Goal: Task Accomplishment & Management: Use online tool/utility

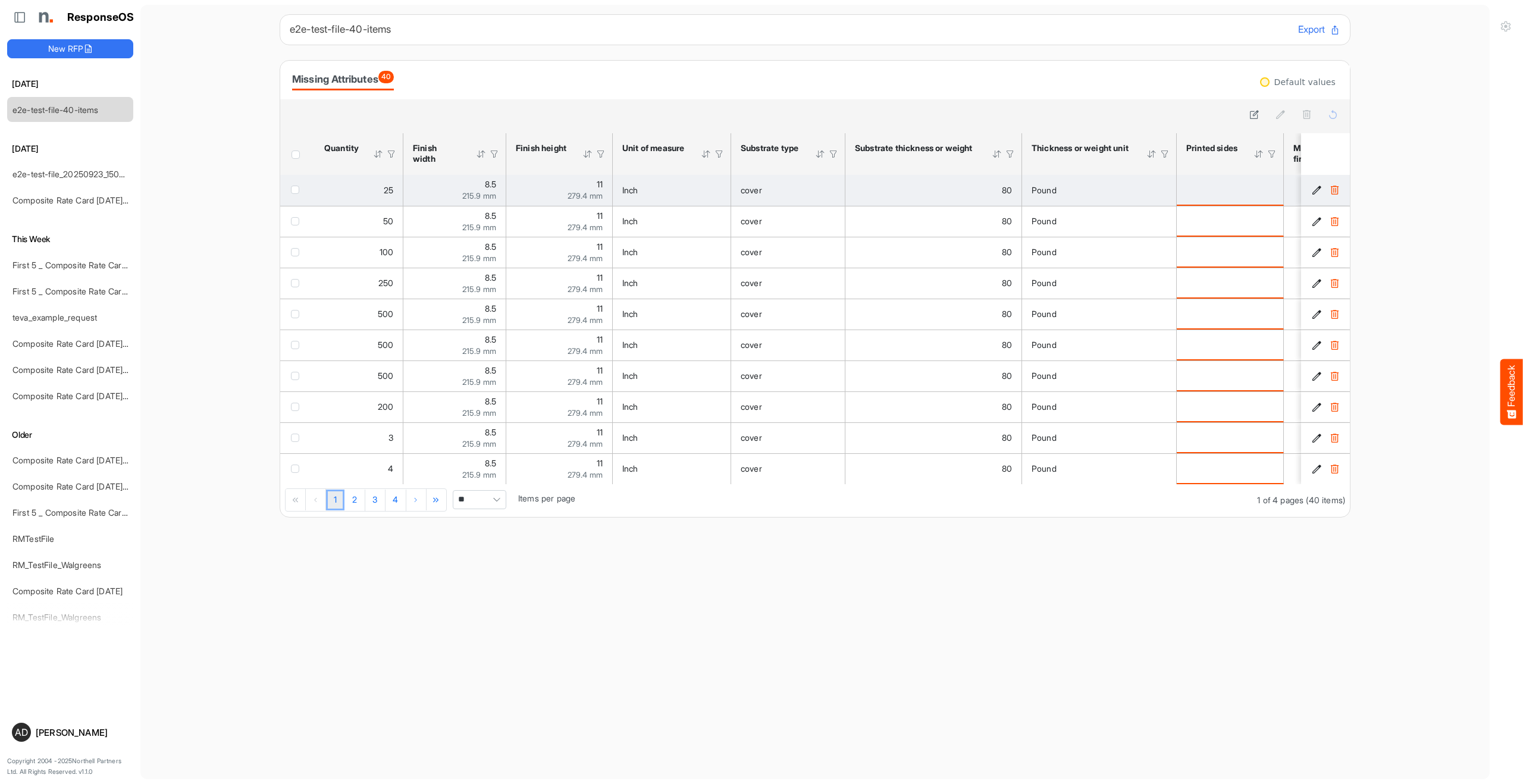
click at [289, 195] on td "checkbox" at bounding box center [297, 190] width 35 height 31
click at [298, 190] on span "checkbox" at bounding box center [295, 190] width 8 height 8
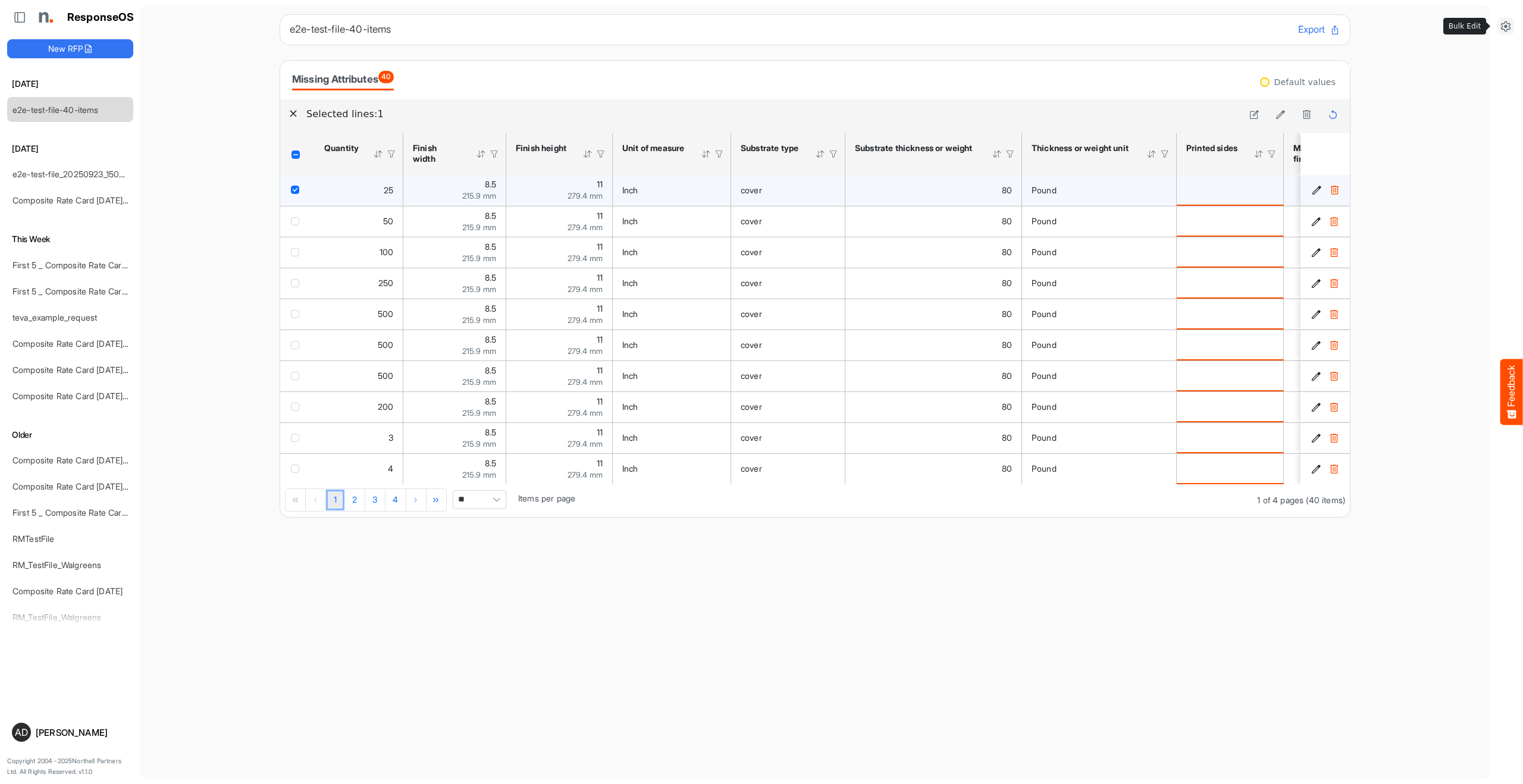
click at [1503, 23] on icon at bounding box center [1505, 26] width 12 height 12
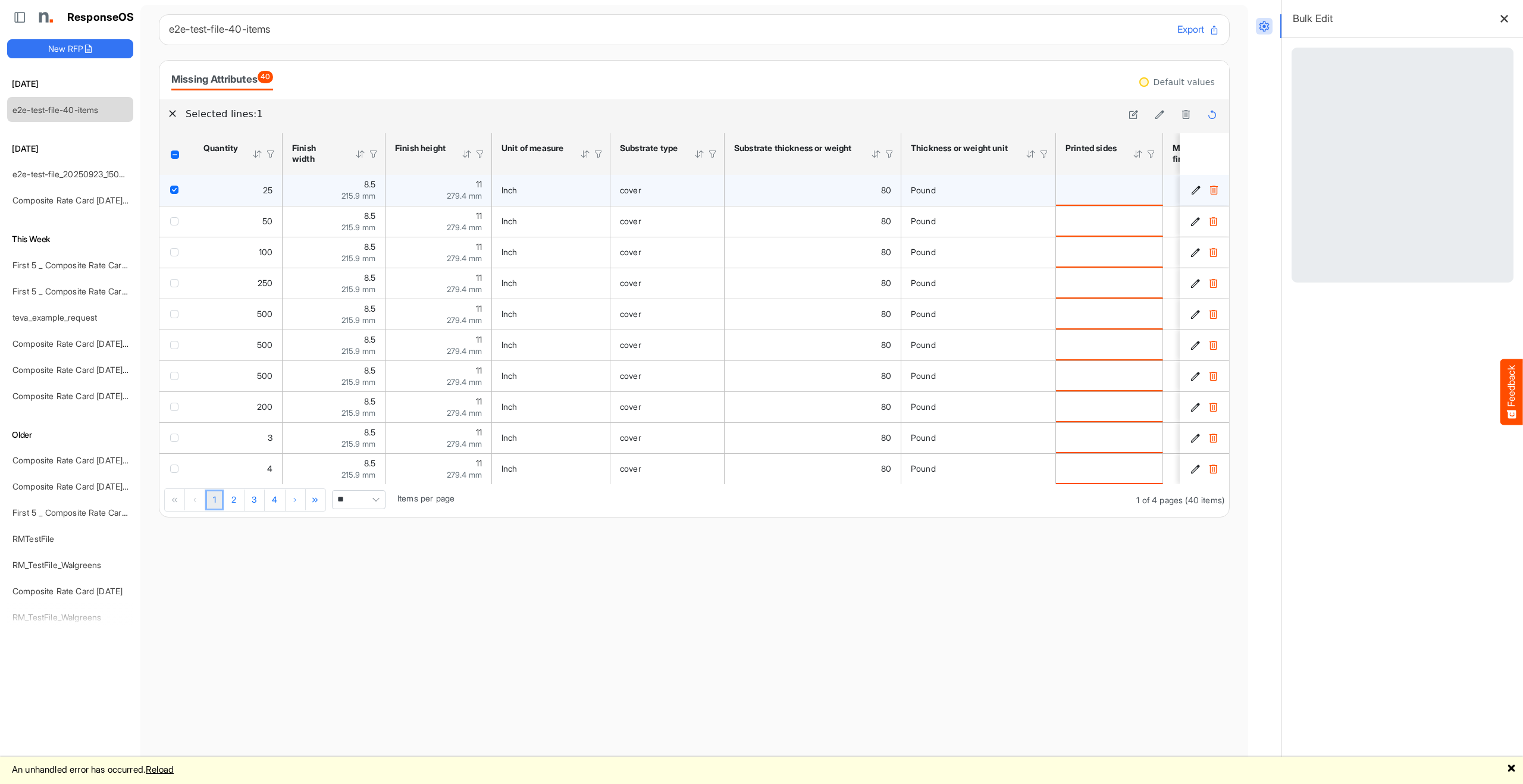
click at [1307, 455] on main at bounding box center [1403, 665] width 241 height 746
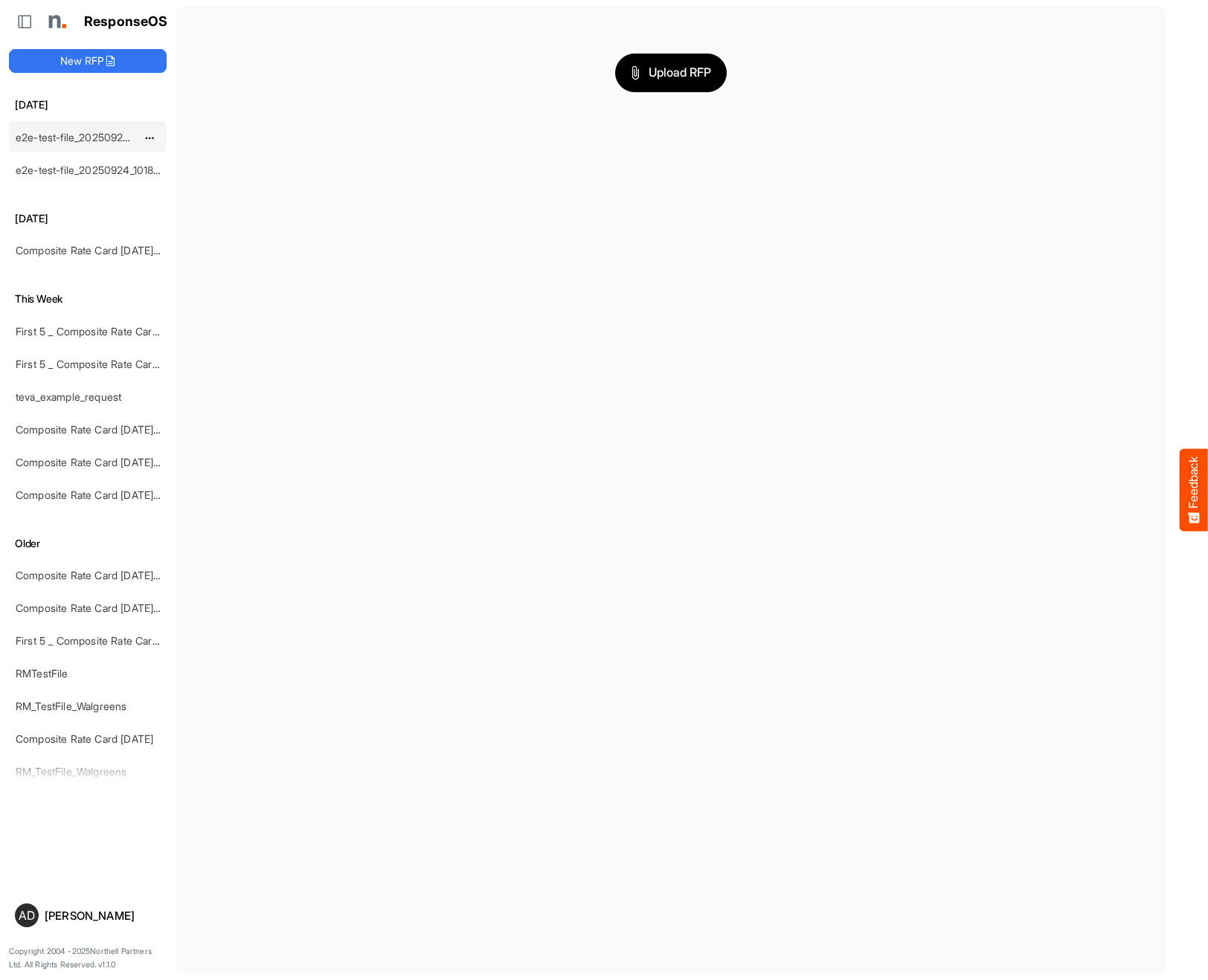
click at [72, 139] on link "e2e-test-file_20250924_104151" at bounding box center [90, 137] width 149 height 13
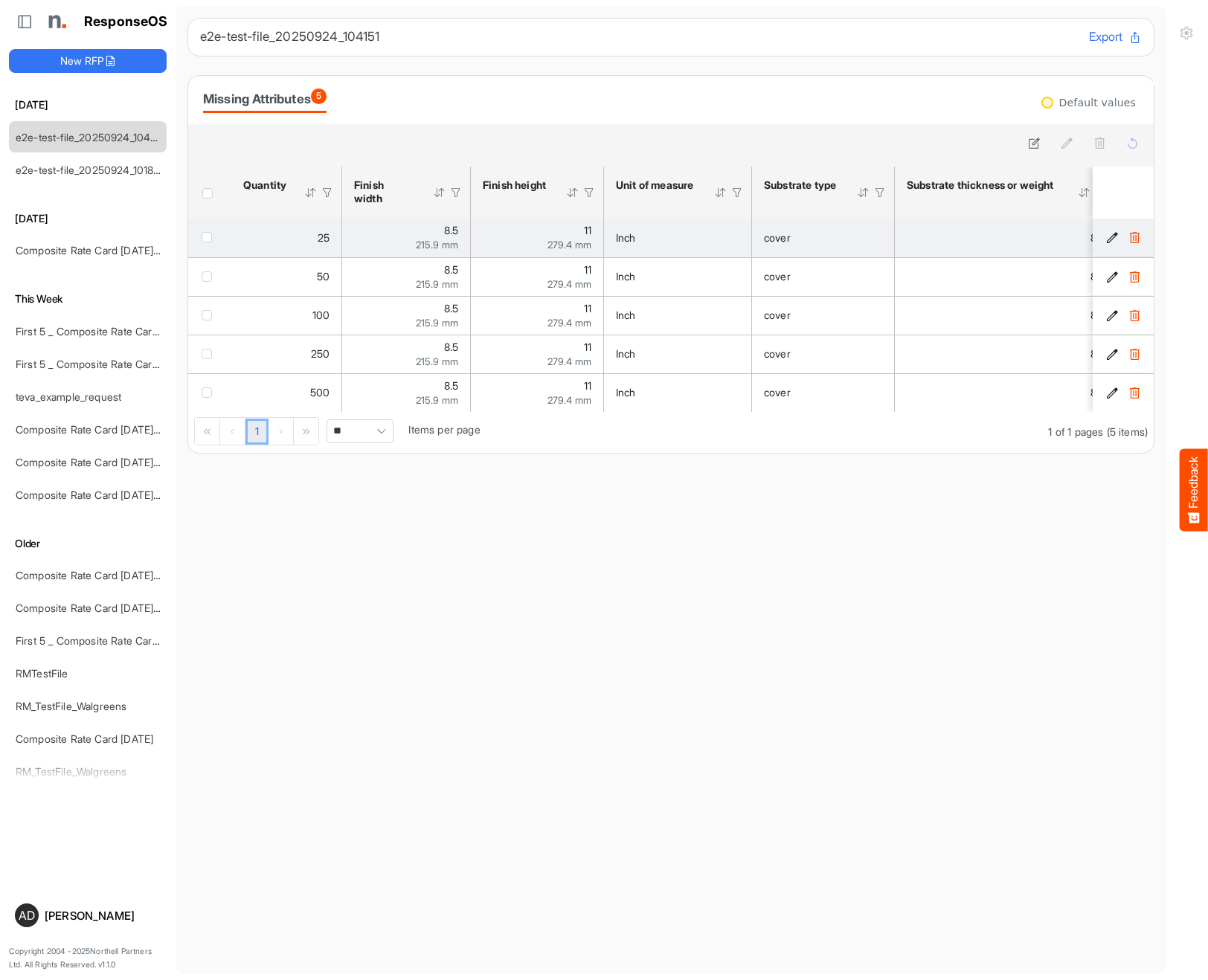
click at [208, 230] on div "checkbox" at bounding box center [209, 236] width 16 height 15
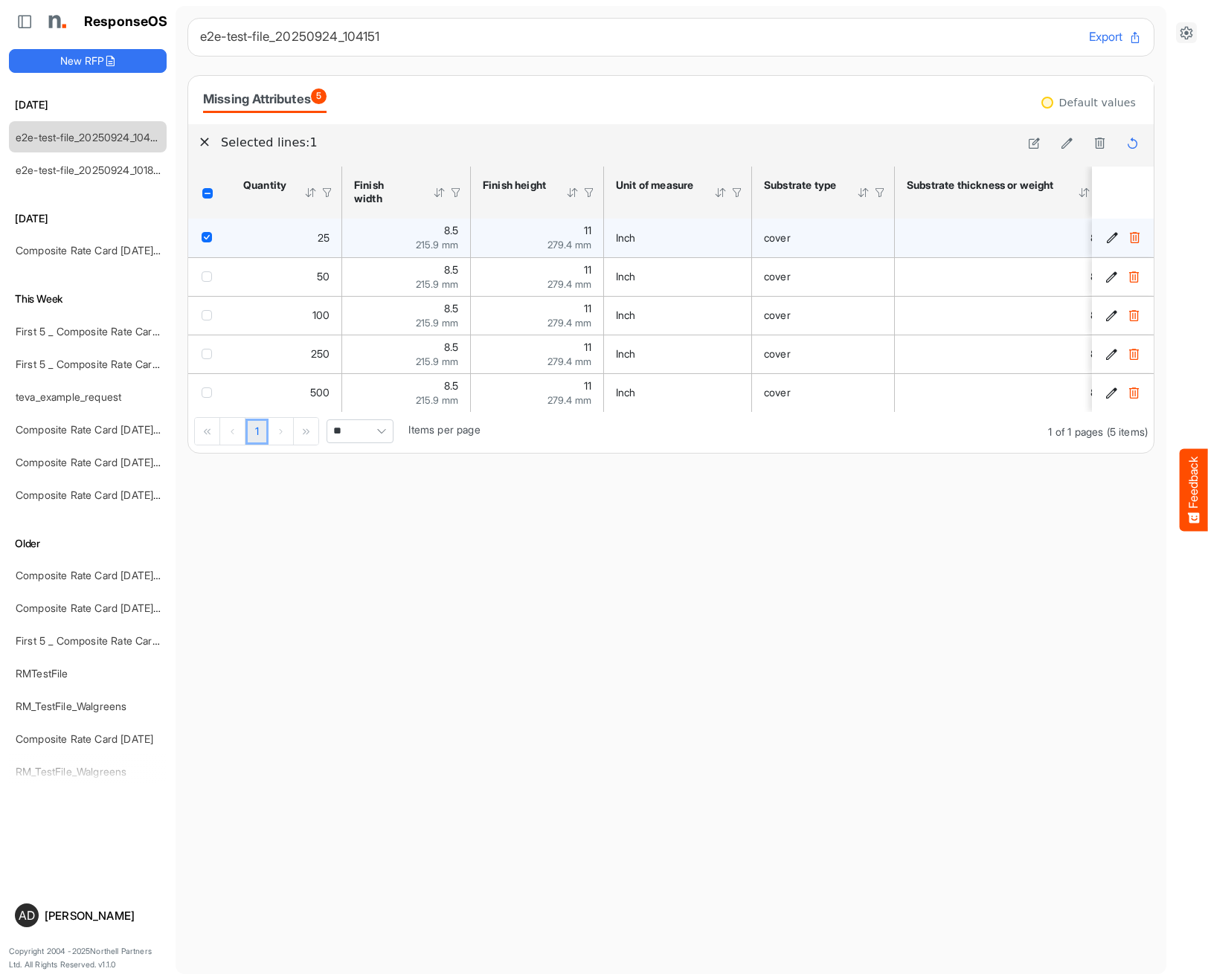
click at [1040, 35] on icon at bounding box center [1186, 32] width 15 height 15
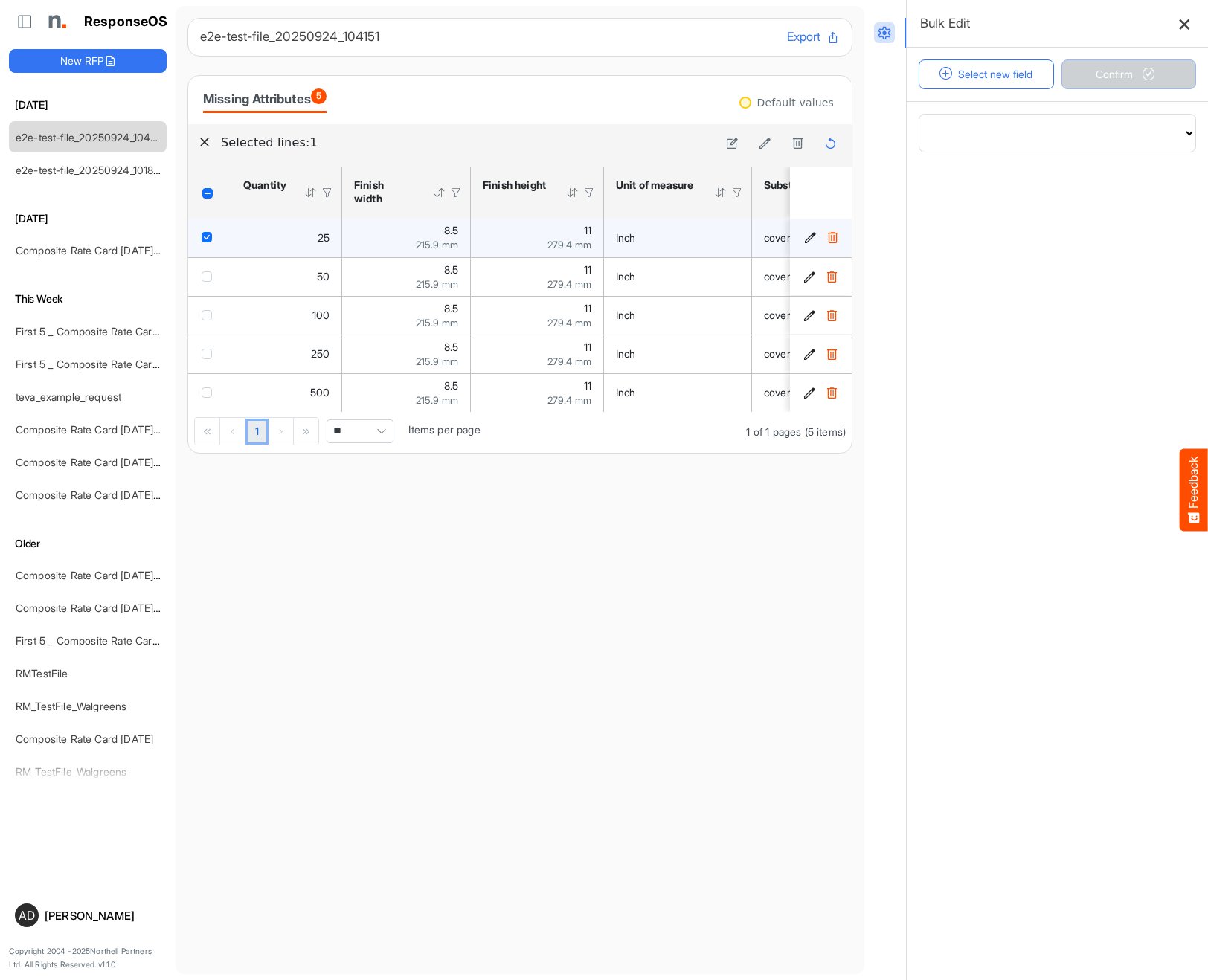
click at [1040, 20] on button at bounding box center [1184, 23] width 23 height 23
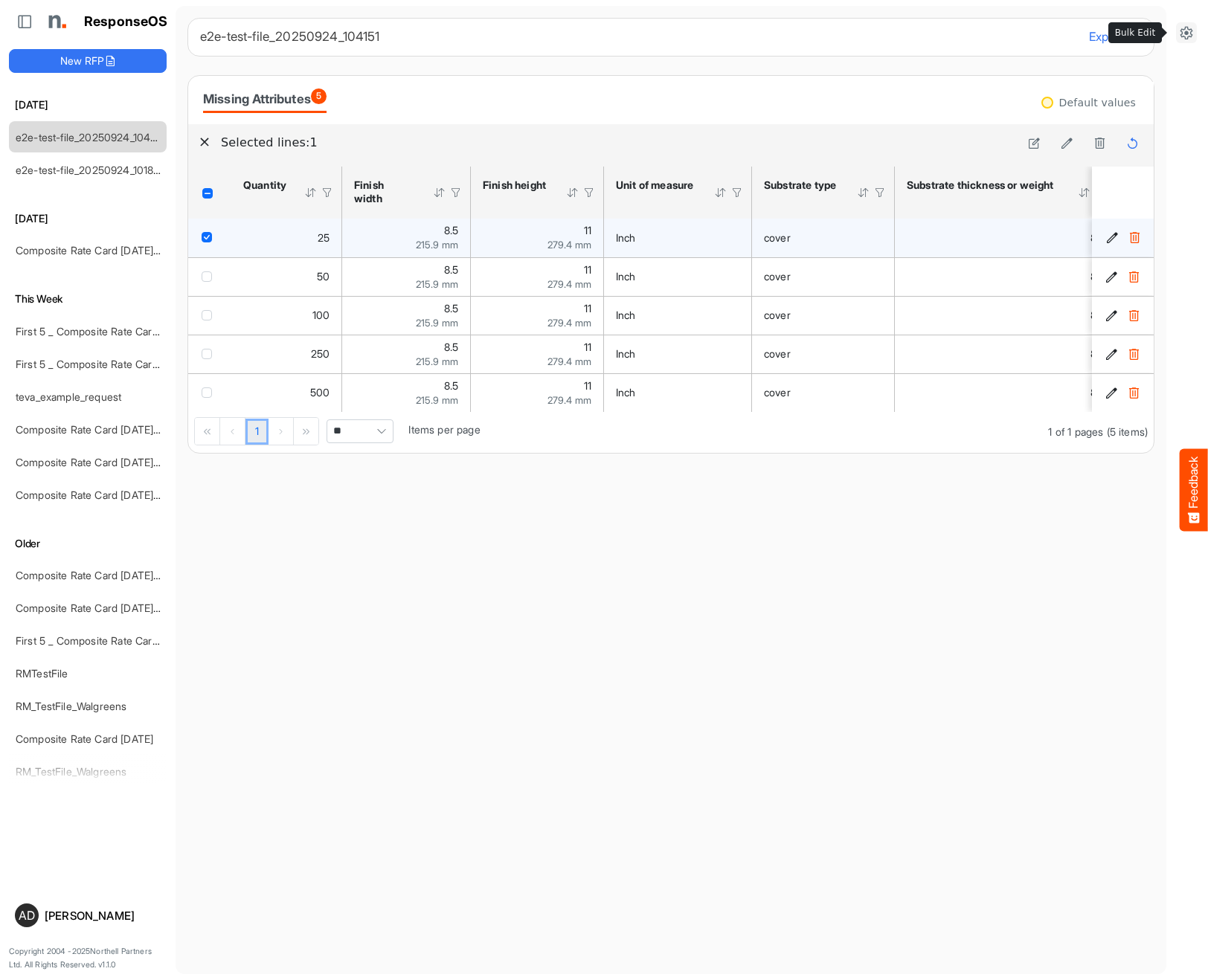
click at [1040, 31] on icon at bounding box center [1186, 32] width 15 height 15
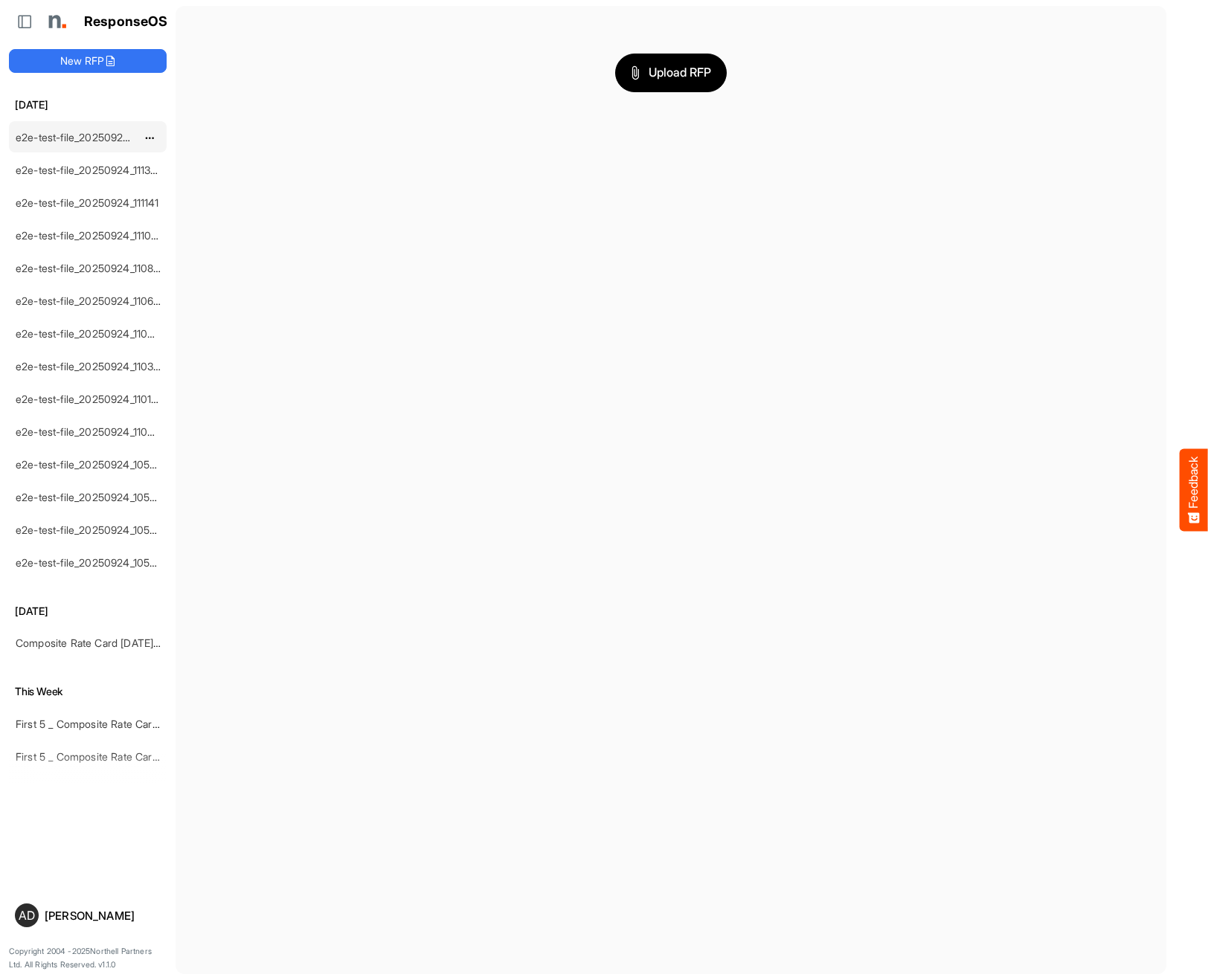
click at [93, 131] on link "e2e-test-file_20250924_111701" at bounding box center [88, 137] width 145 height 13
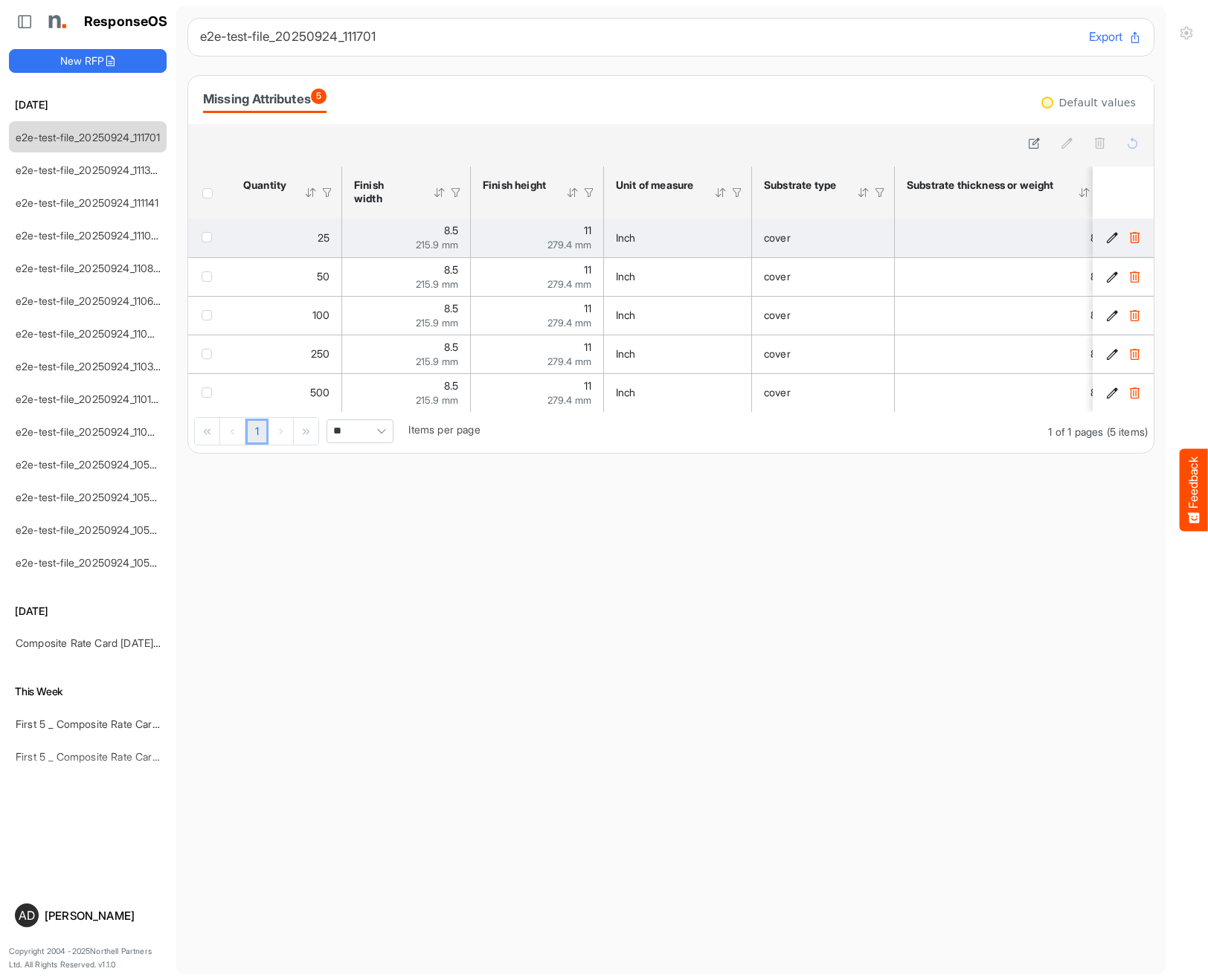
click at [221, 246] on td "checkbox" at bounding box center [209, 237] width 44 height 38
click at [211, 242] on div "checkbox" at bounding box center [209, 236] width 16 height 15
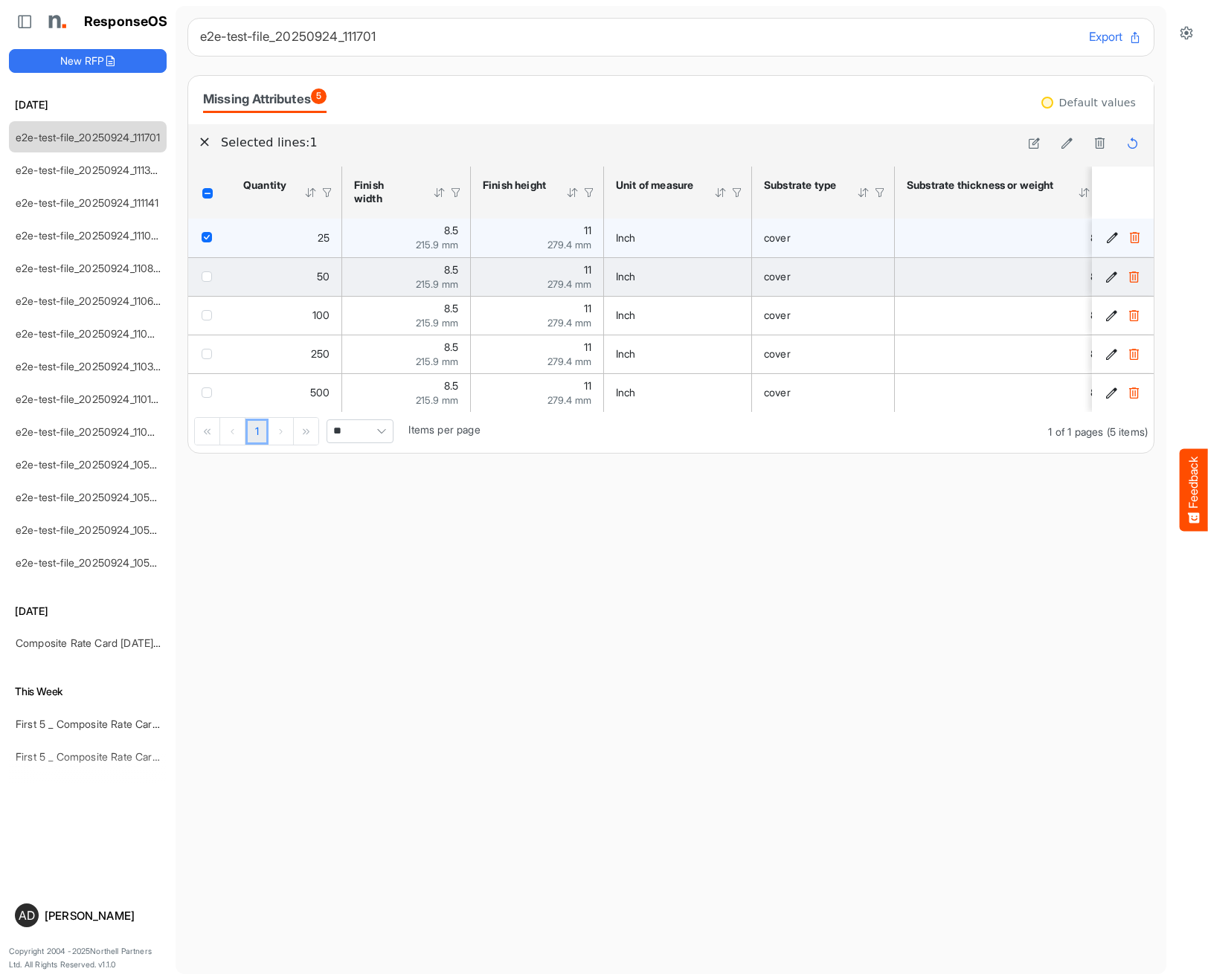
drag, startPoint x: 211, startPoint y: 283, endPoint x: 234, endPoint y: 266, distance: 28.6
click at [211, 283] on div "checkbox" at bounding box center [209, 276] width 16 height 15
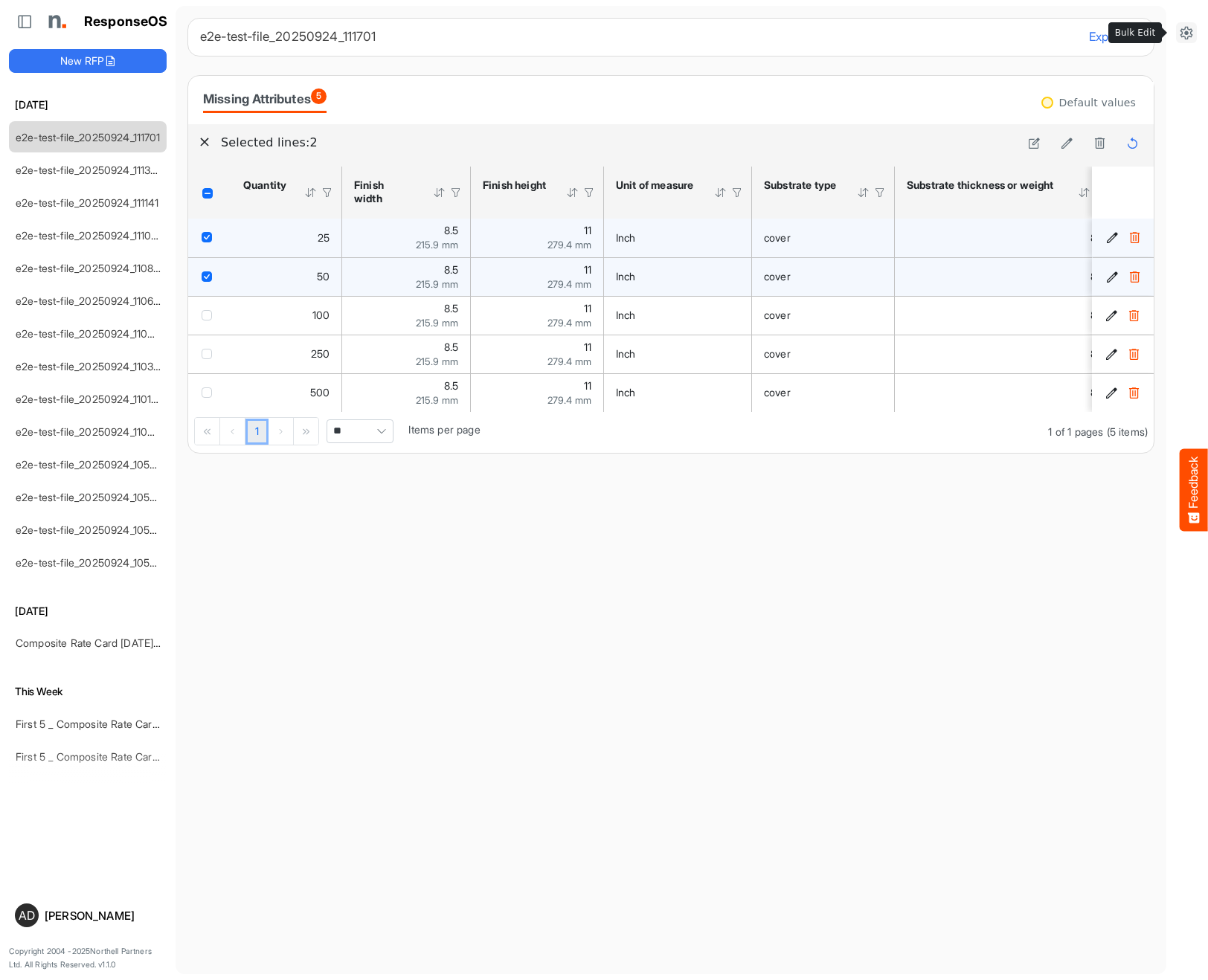
click at [1183, 30] on icon at bounding box center [1186, 32] width 15 height 15
